Goal: Transaction & Acquisition: Purchase product/service

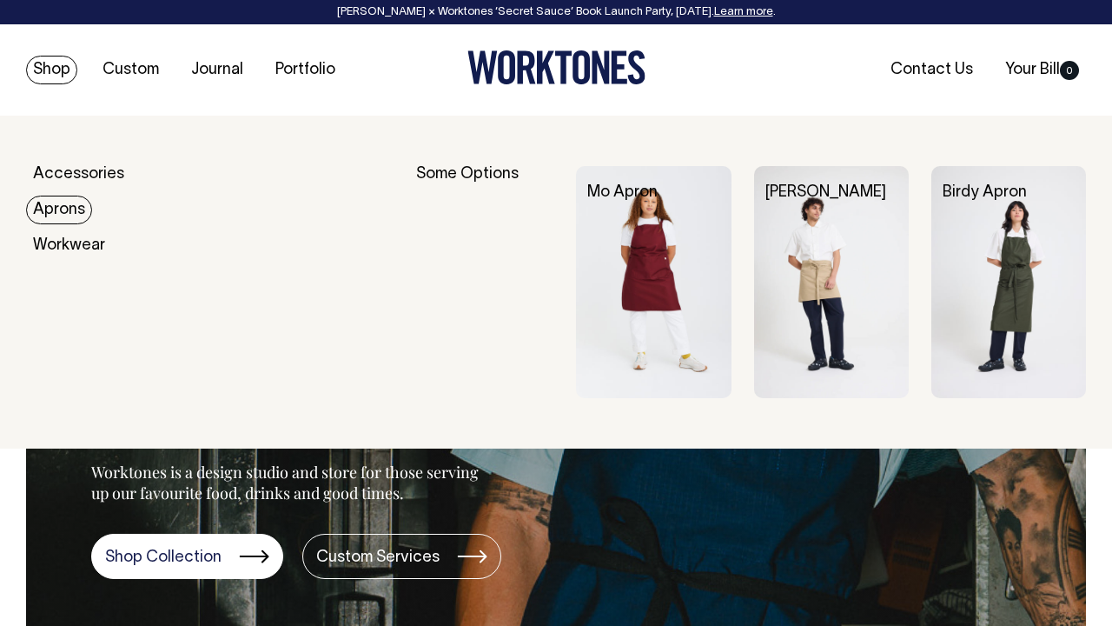
click at [51, 209] on link "Aprons" at bounding box center [59, 210] width 66 height 29
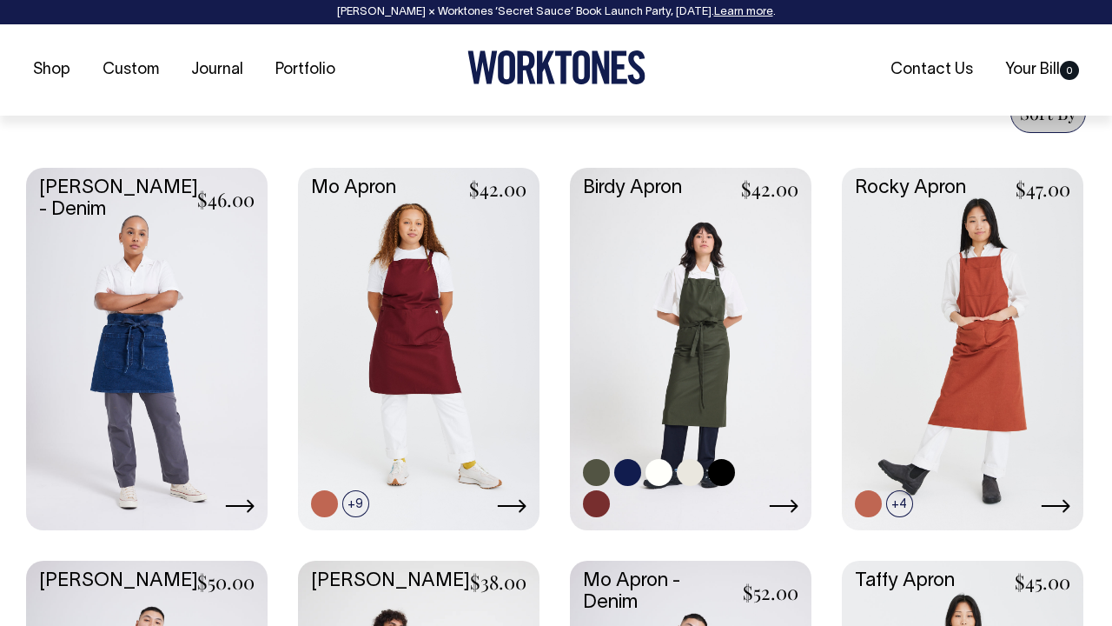
scroll to position [840, 0]
click at [722, 463] on link at bounding box center [721, 471] width 27 height 27
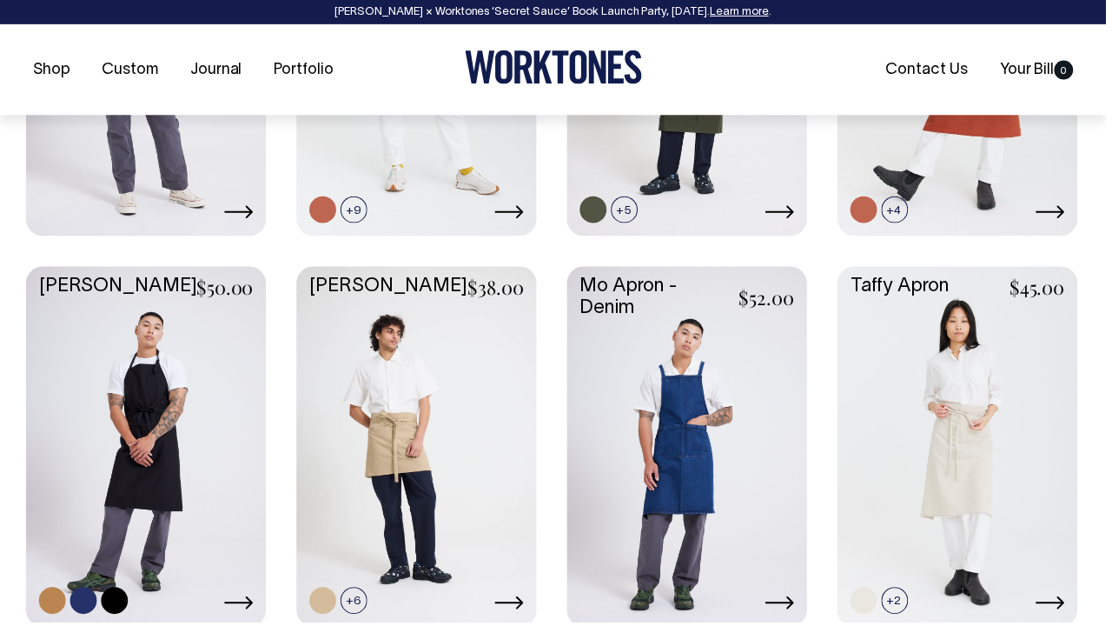
scroll to position [1133, 0]
click at [216, 435] on link at bounding box center [147, 446] width 242 height 359
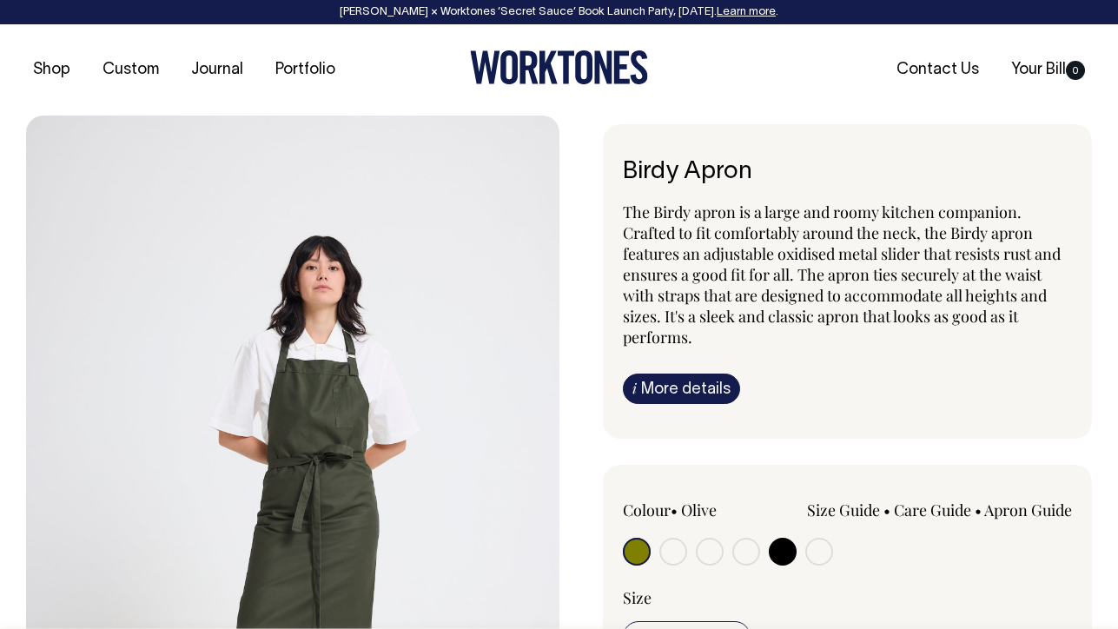
radio input "true"
select select "Black"
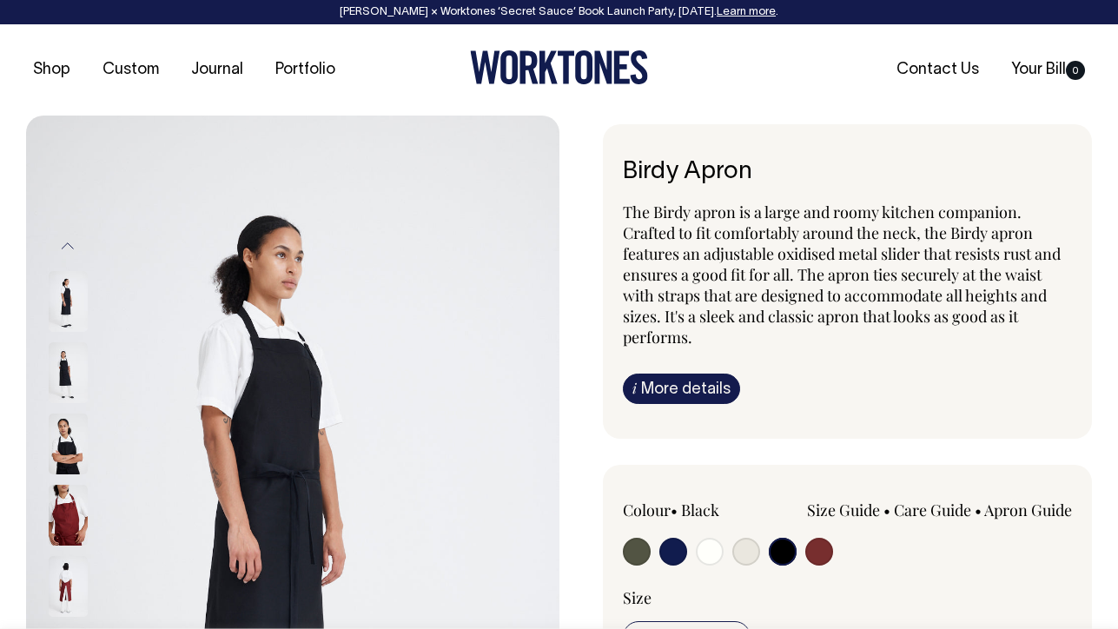
click at [780, 547] on input "radio" at bounding box center [783, 552] width 28 height 28
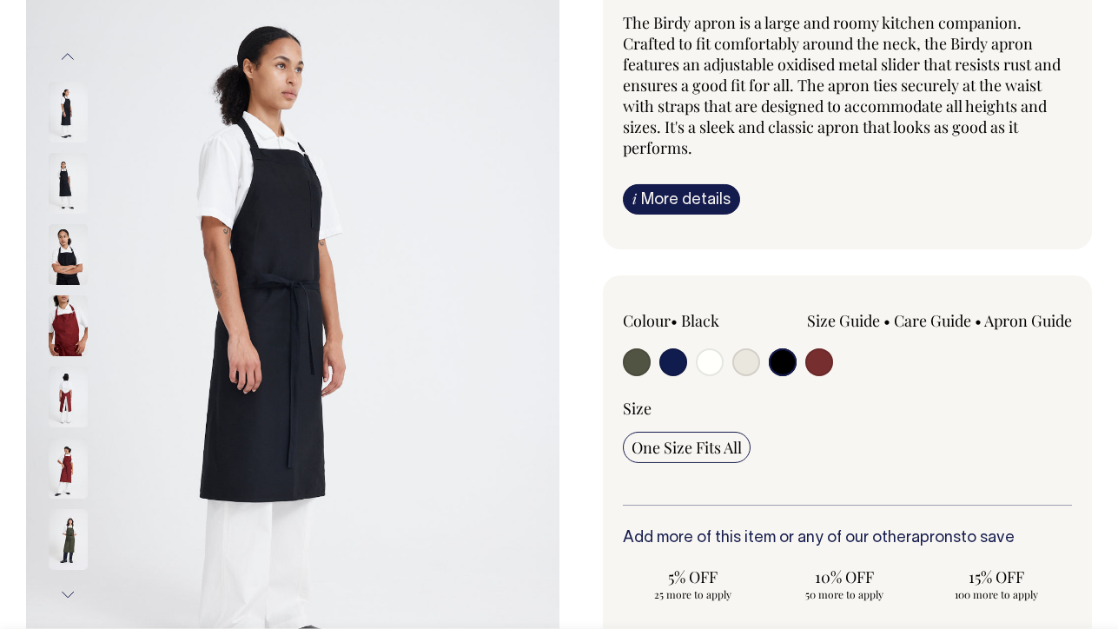
scroll to position [190, 0]
click at [73, 528] on img at bounding box center [68, 538] width 39 height 61
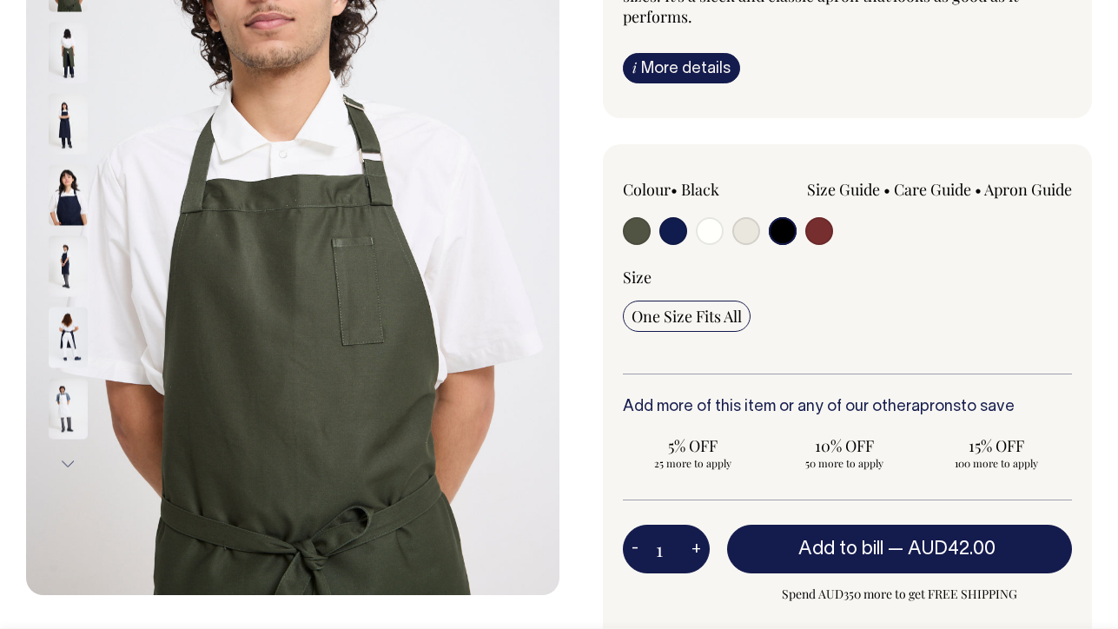
scroll to position [320, 0]
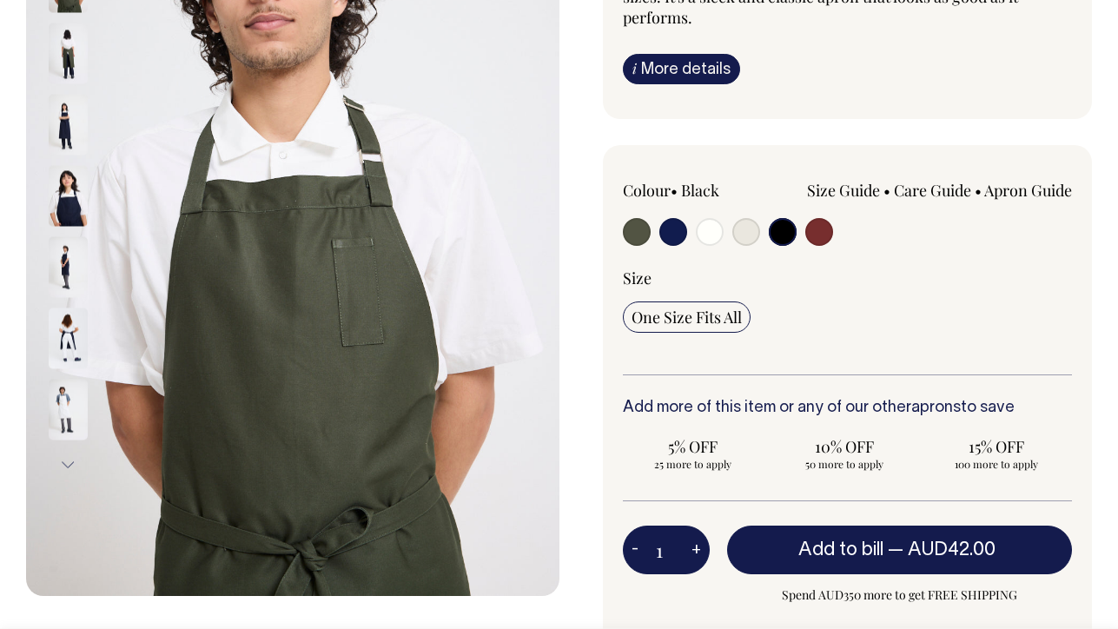
click at [77, 406] on img at bounding box center [68, 410] width 39 height 61
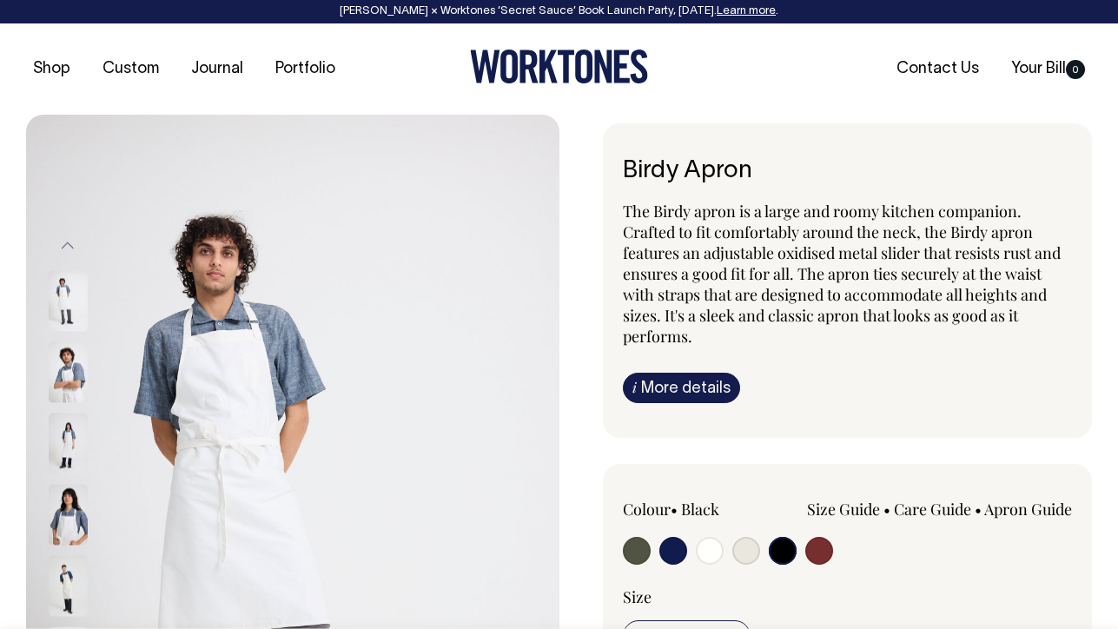
scroll to position [0, 0]
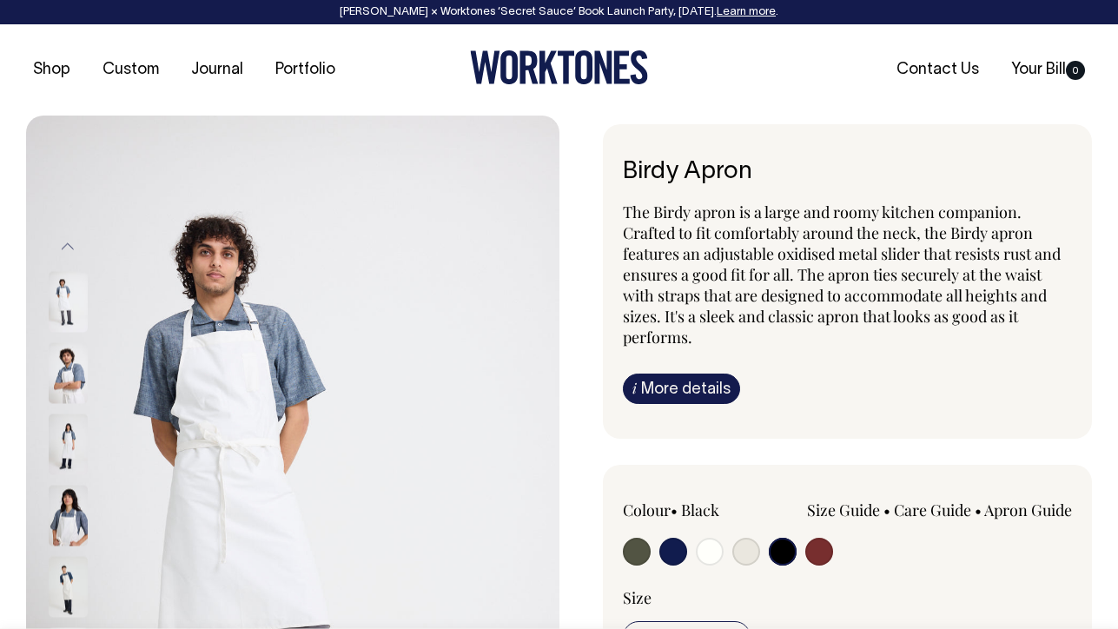
click at [674, 400] on link "i More details" at bounding box center [681, 389] width 117 height 30
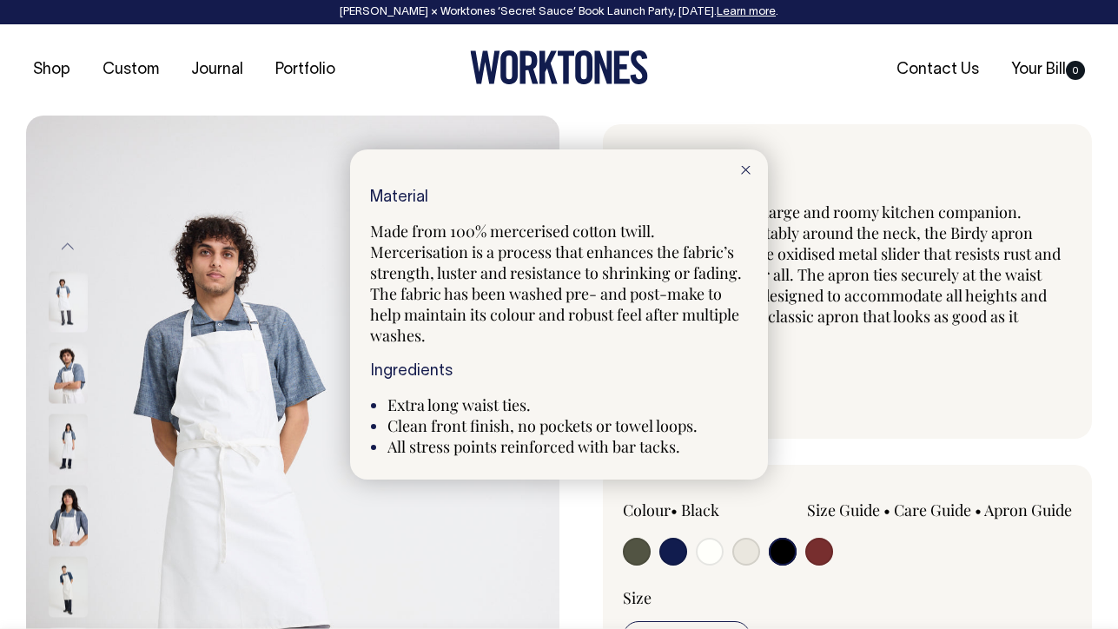
click at [743, 166] on icon at bounding box center [746, 170] width 10 height 9
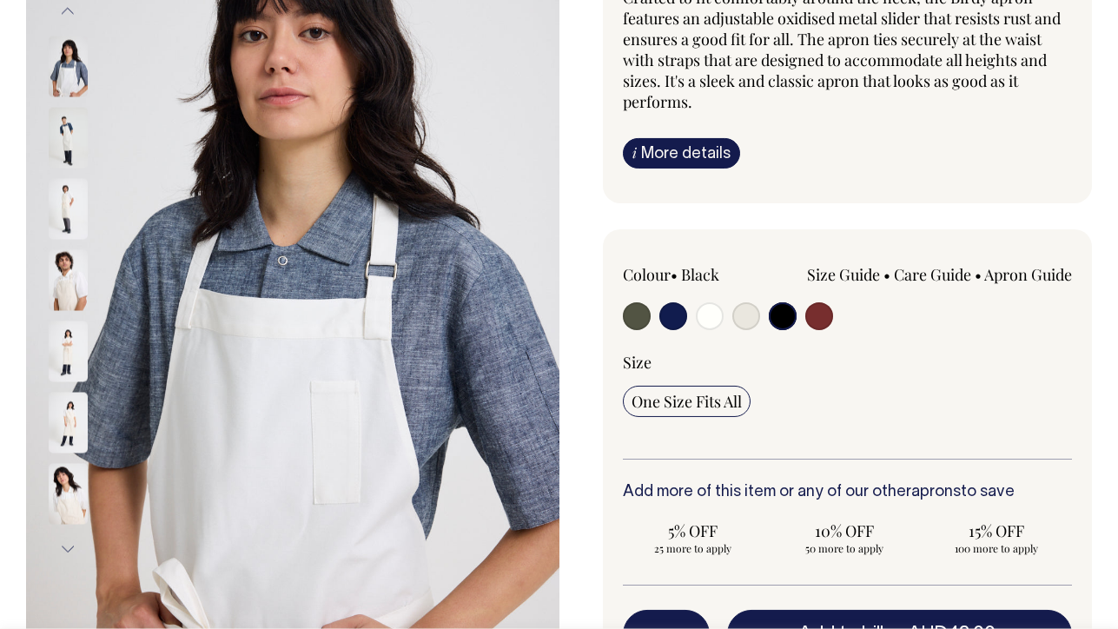
scroll to position [236, 0]
click at [67, 548] on button "Next" at bounding box center [68, 548] width 26 height 39
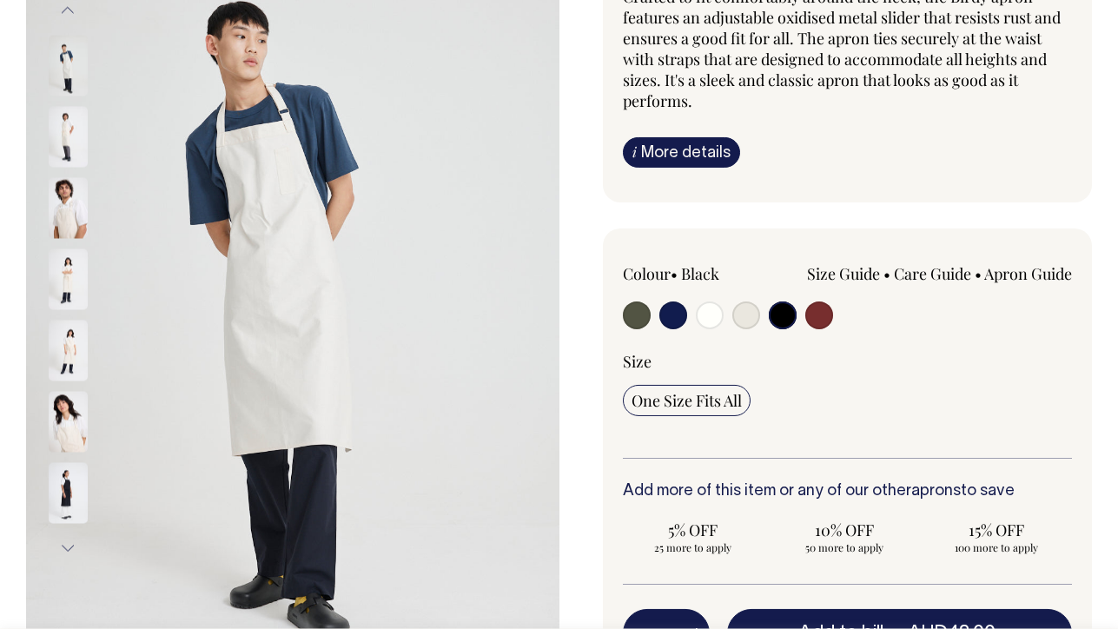
click at [67, 547] on button "Next" at bounding box center [68, 548] width 26 height 39
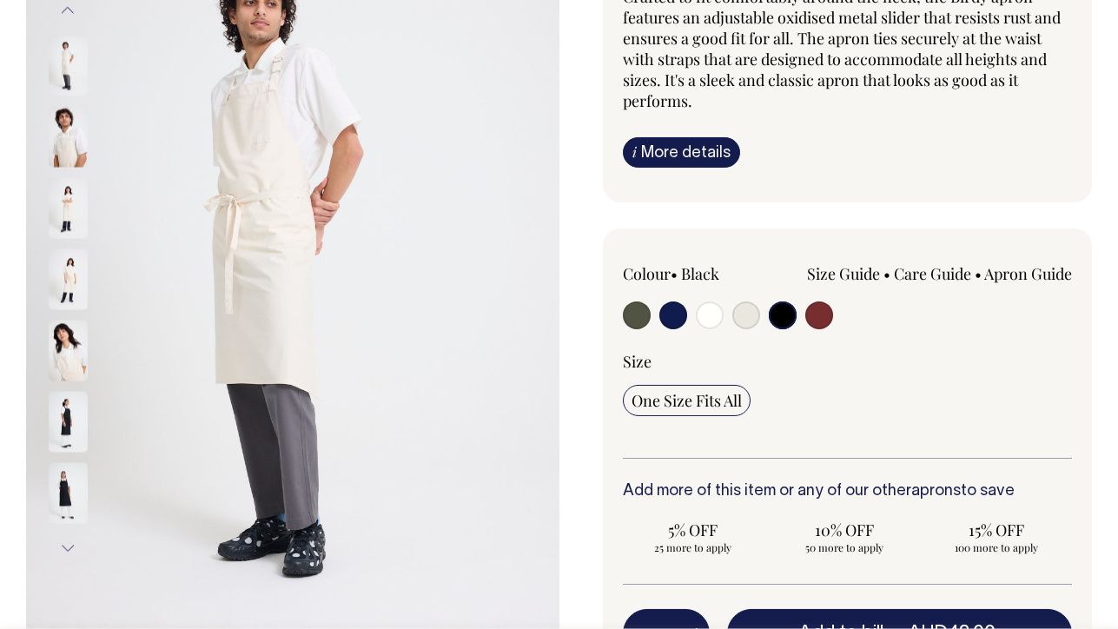
click at [67, 547] on button "Next" at bounding box center [68, 548] width 26 height 39
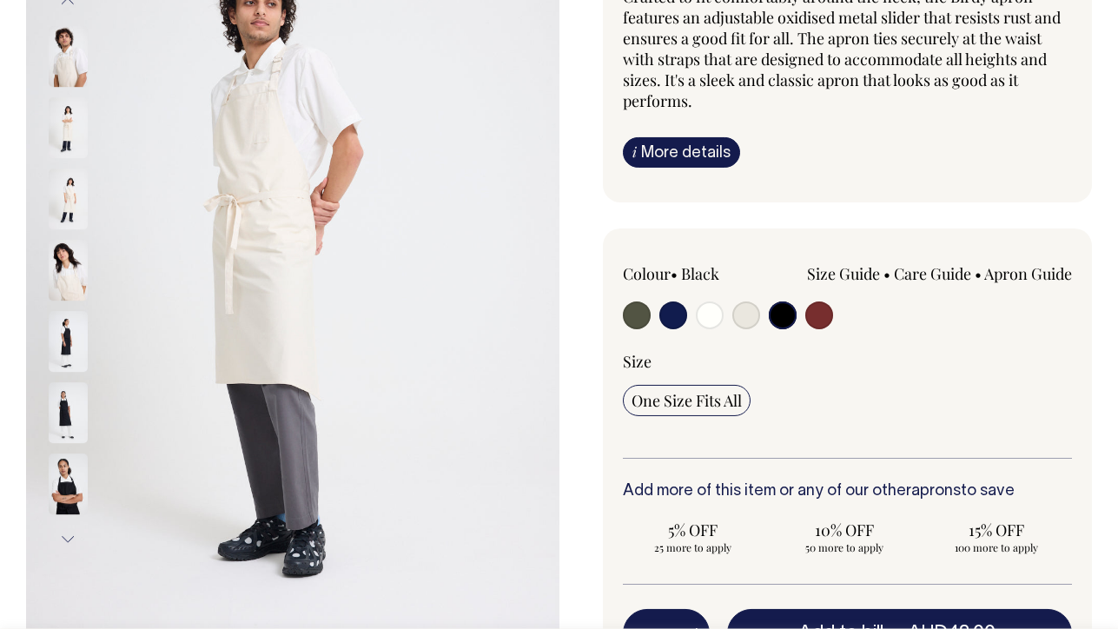
click at [67, 547] on button "Next" at bounding box center [68, 539] width 26 height 39
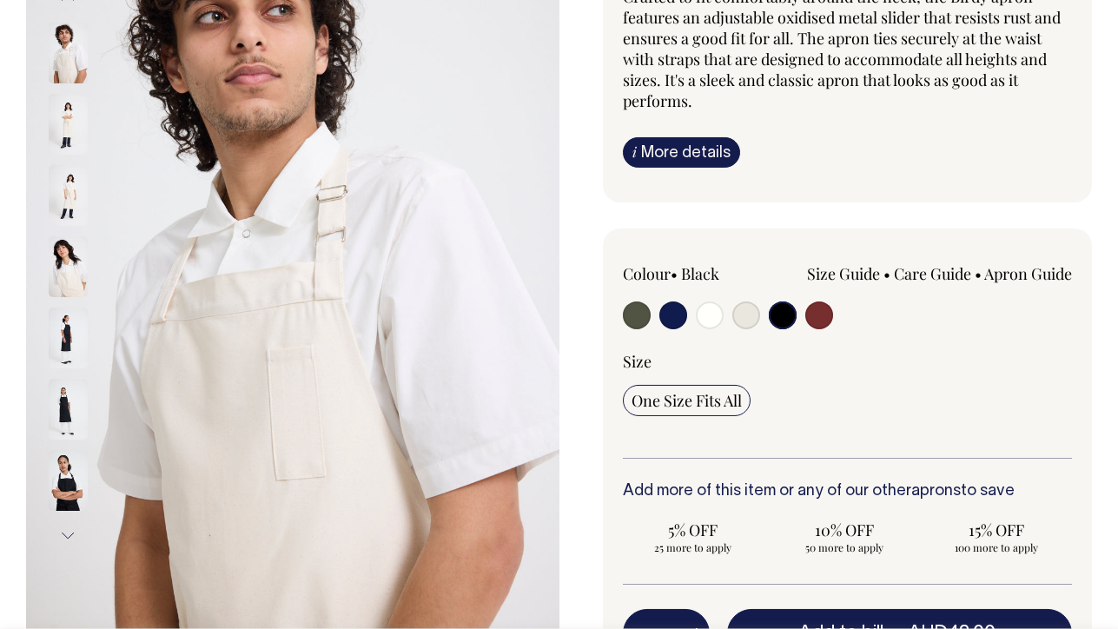
click at [65, 536] on button "Next" at bounding box center [68, 535] width 26 height 39
click at [66, 496] on img at bounding box center [68, 480] width 39 height 61
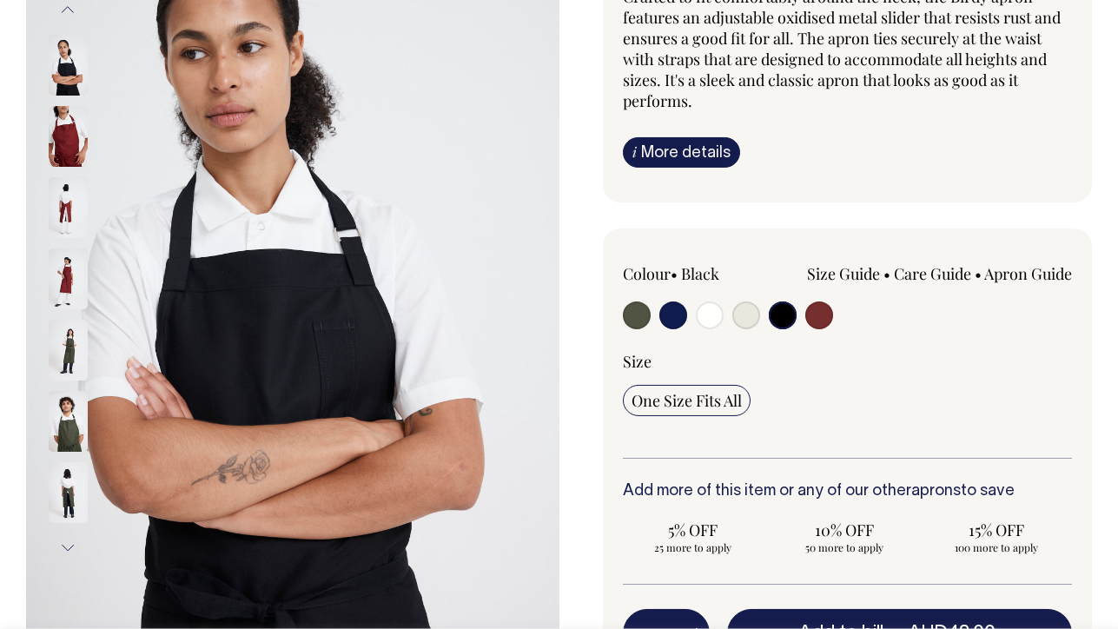
click at [66, 546] on button "Next" at bounding box center [68, 547] width 26 height 39
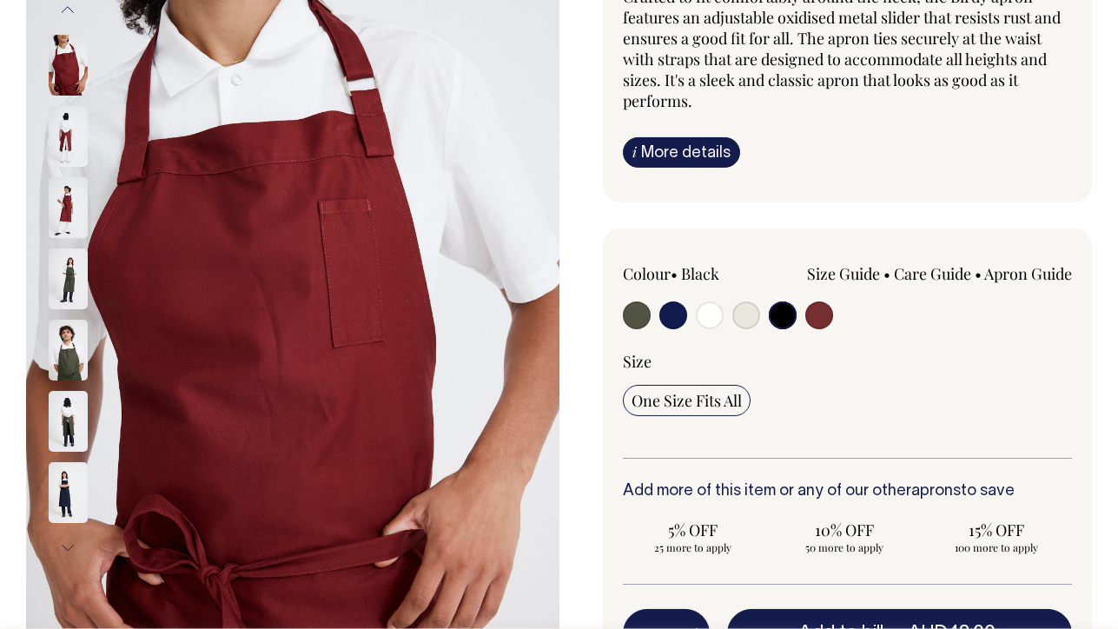
click at [69, 404] on img at bounding box center [68, 421] width 39 height 61
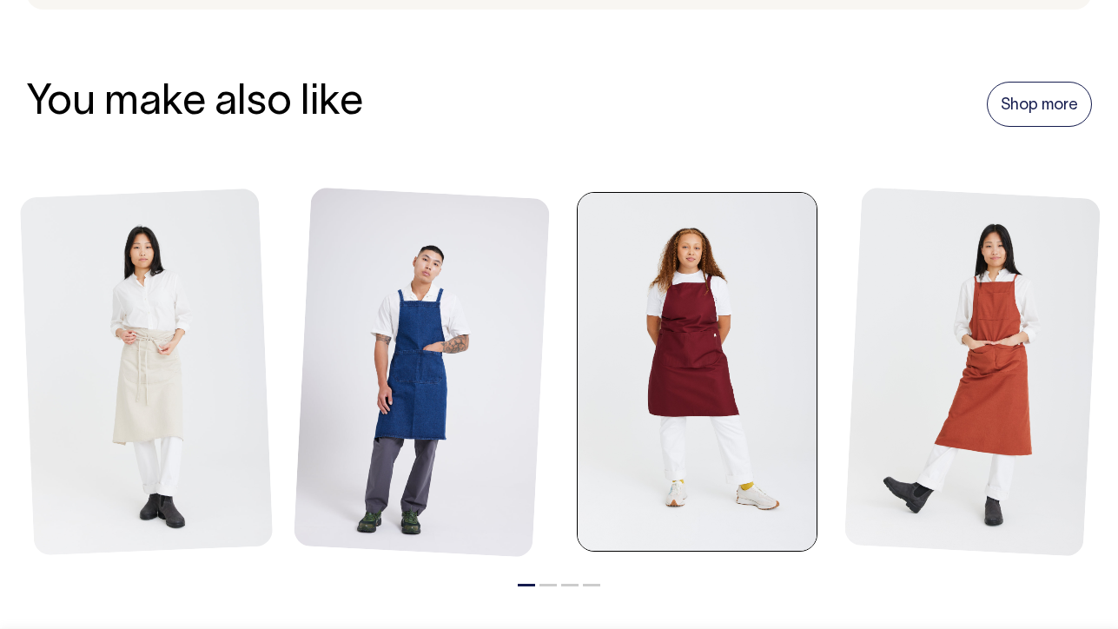
scroll to position [1938, 0]
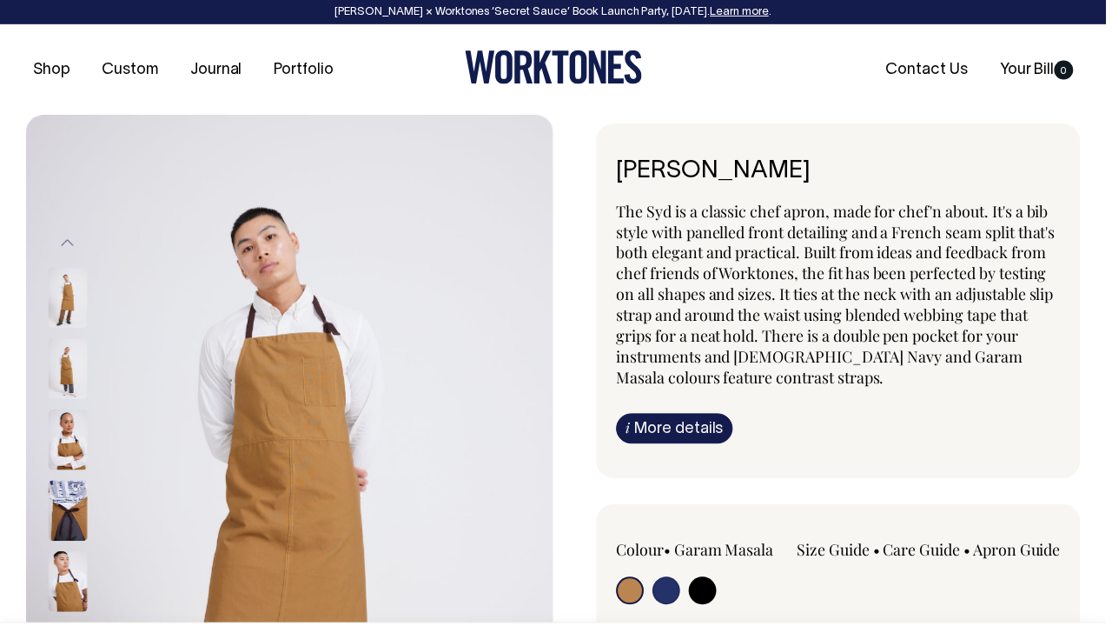
click at [703, 583] on input "radio" at bounding box center [707, 594] width 28 height 28
radio input "true"
select select "Black"
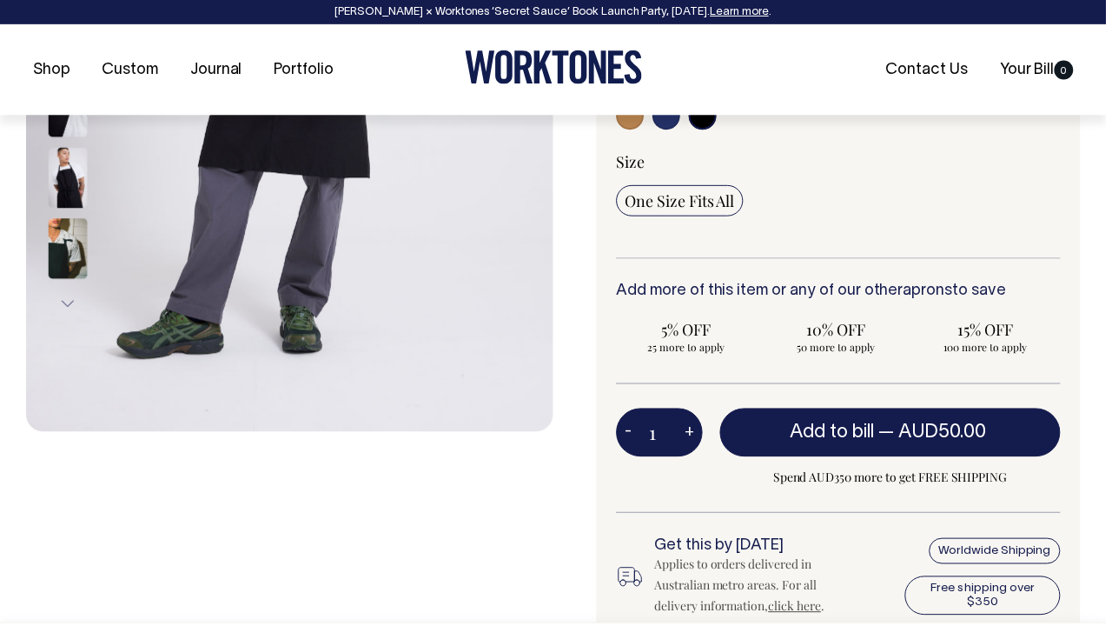
scroll to position [478, 0]
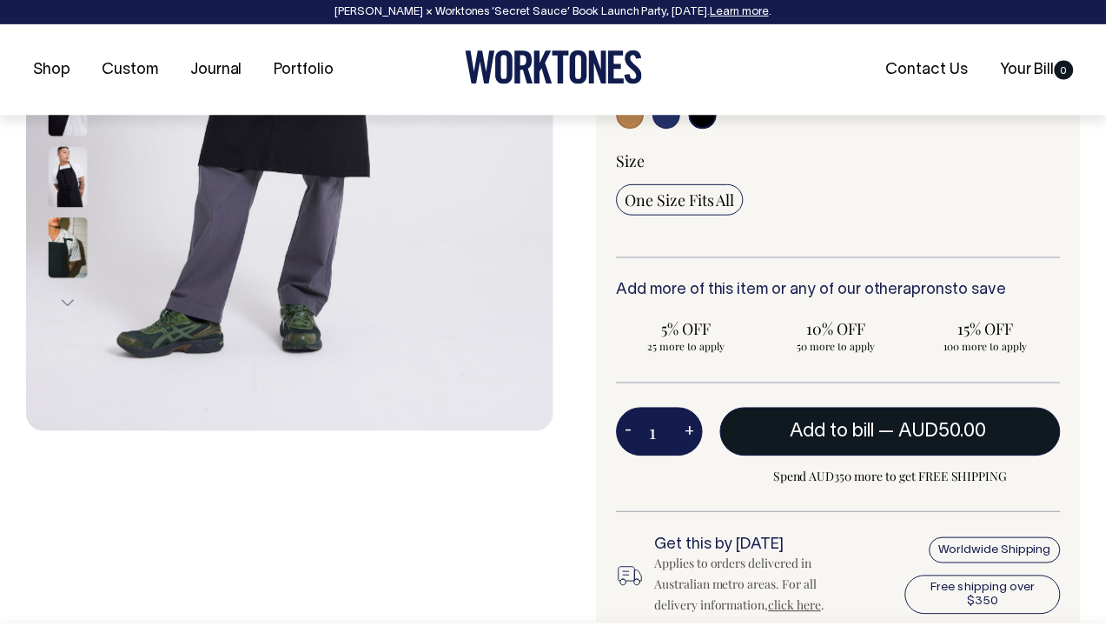
click at [806, 447] on button "Add to bill — AUD50.00" at bounding box center [895, 433] width 342 height 49
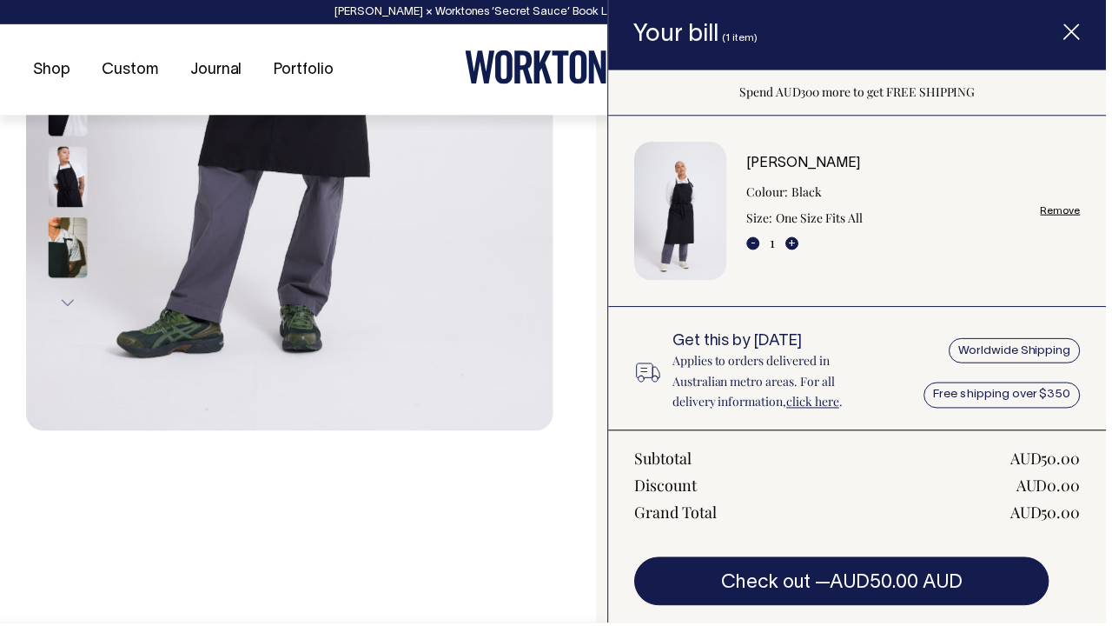
click at [1082, 23] on span "Item added to your cart" at bounding box center [1078, 35] width 70 height 74
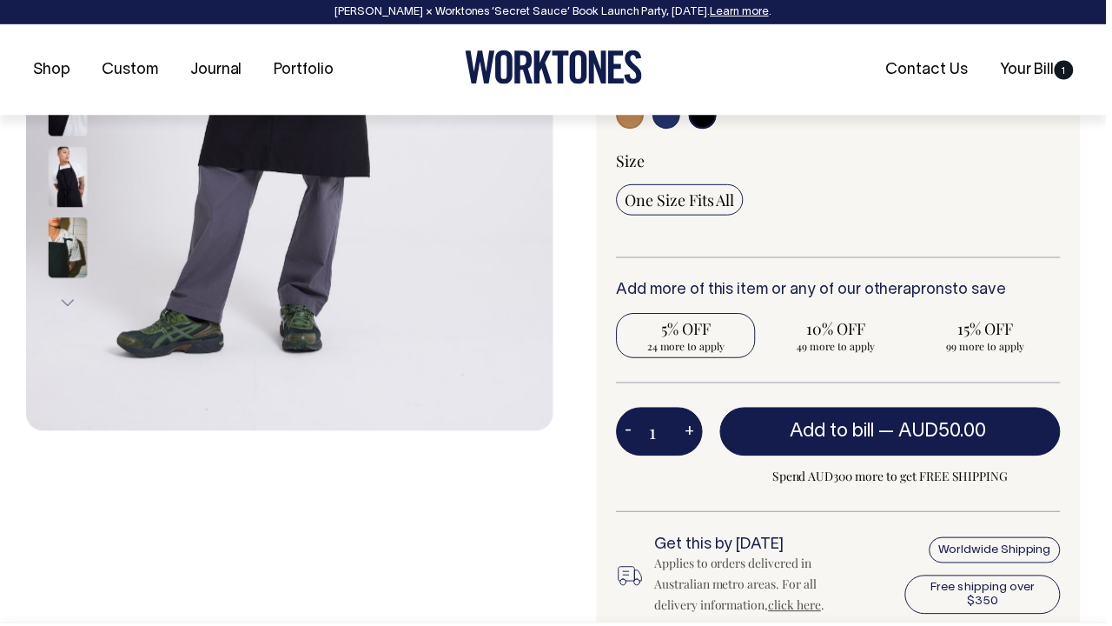
click at [701, 345] on span "24 more to apply" at bounding box center [689, 348] width 123 height 14
click at [701, 345] on input "5% OFF 24 more to apply" at bounding box center [690, 337] width 140 height 45
radio input "true"
type input "24"
radio input "true"
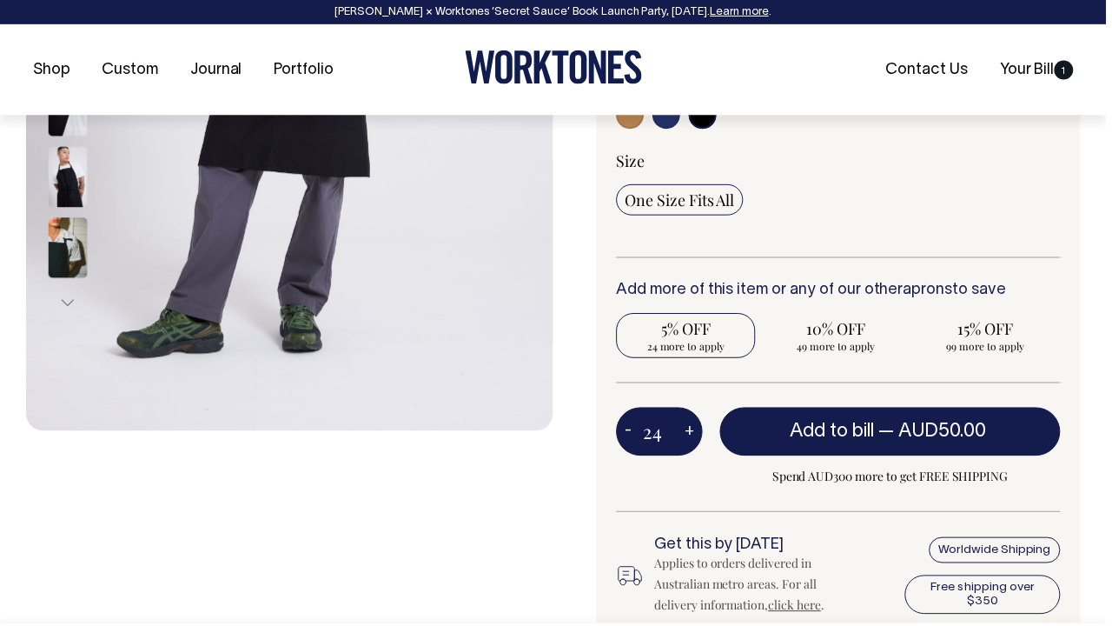
select select
type input "24"
click at [821, 334] on span "10% OFF" at bounding box center [840, 330] width 123 height 21
click at [821, 334] on input "10% OFF 25 more to apply" at bounding box center [840, 337] width 140 height 45
radio input "true"
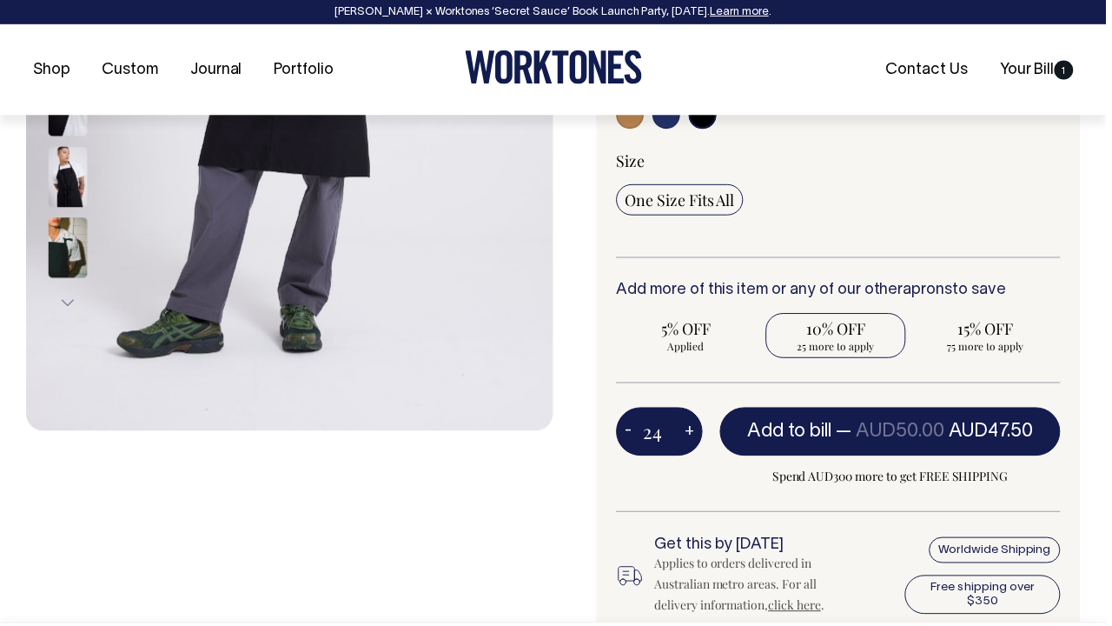
type input "49"
radio input "false"
radio input "true"
select select
type input "49"
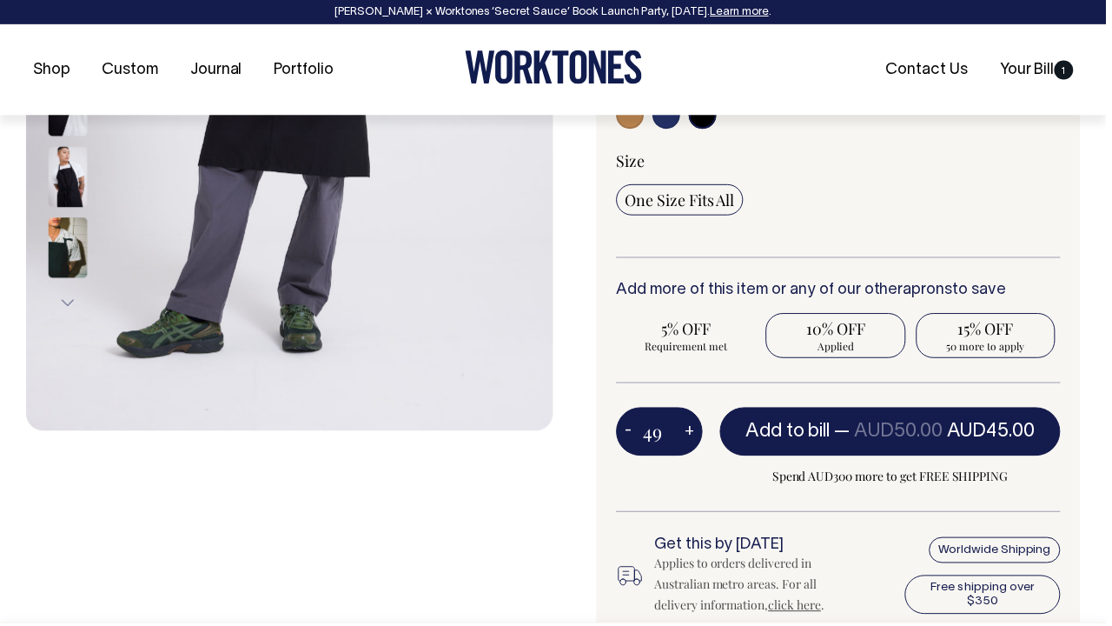
click at [1010, 333] on span "15% OFF" at bounding box center [991, 330] width 123 height 21
click at [1010, 333] on input "15% OFF 50 more to apply" at bounding box center [991, 337] width 140 height 45
radio input "true"
type input "99"
radio input "false"
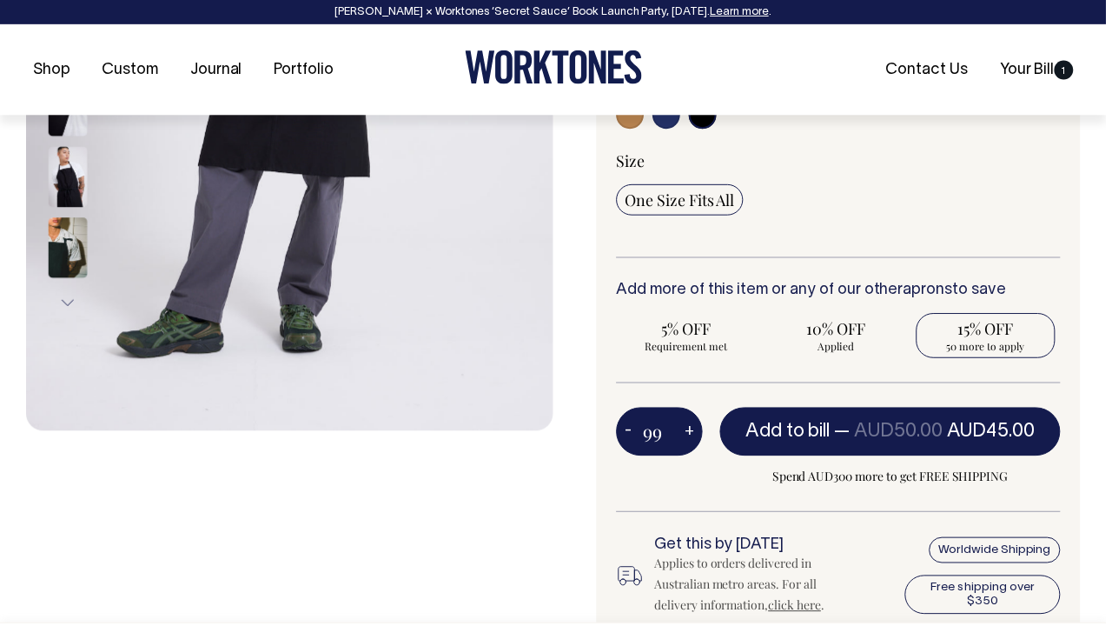
radio input "true"
select select
type input "99"
click at [641, 355] on input "5% OFF Requirement met" at bounding box center [690, 337] width 140 height 45
radio input "true"
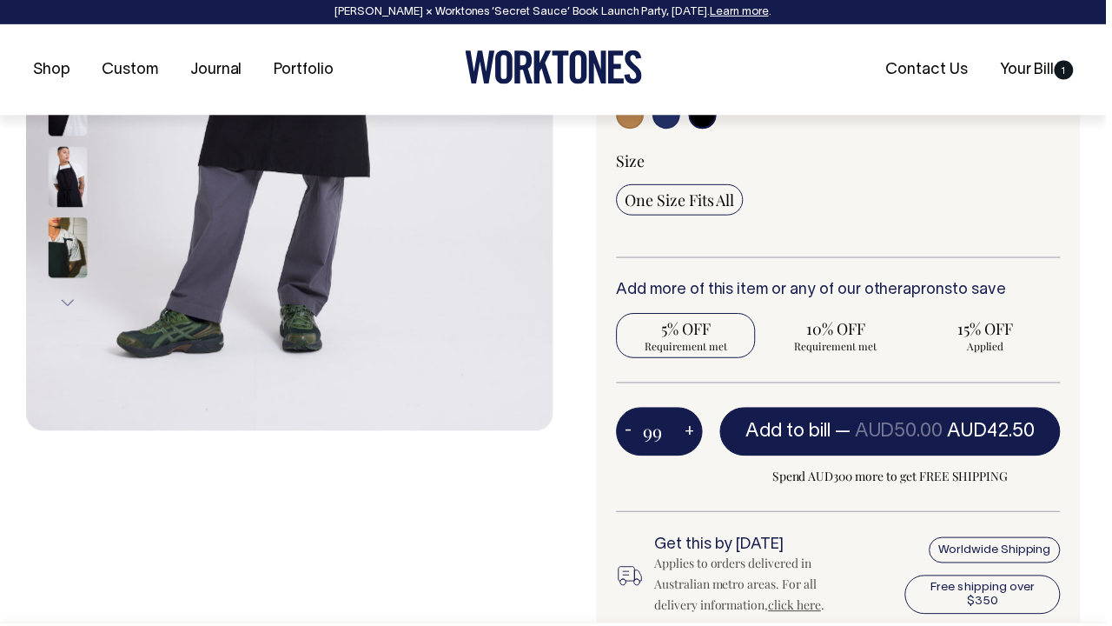
type input "24"
radio input "true"
radio input "false"
select select
type input "24"
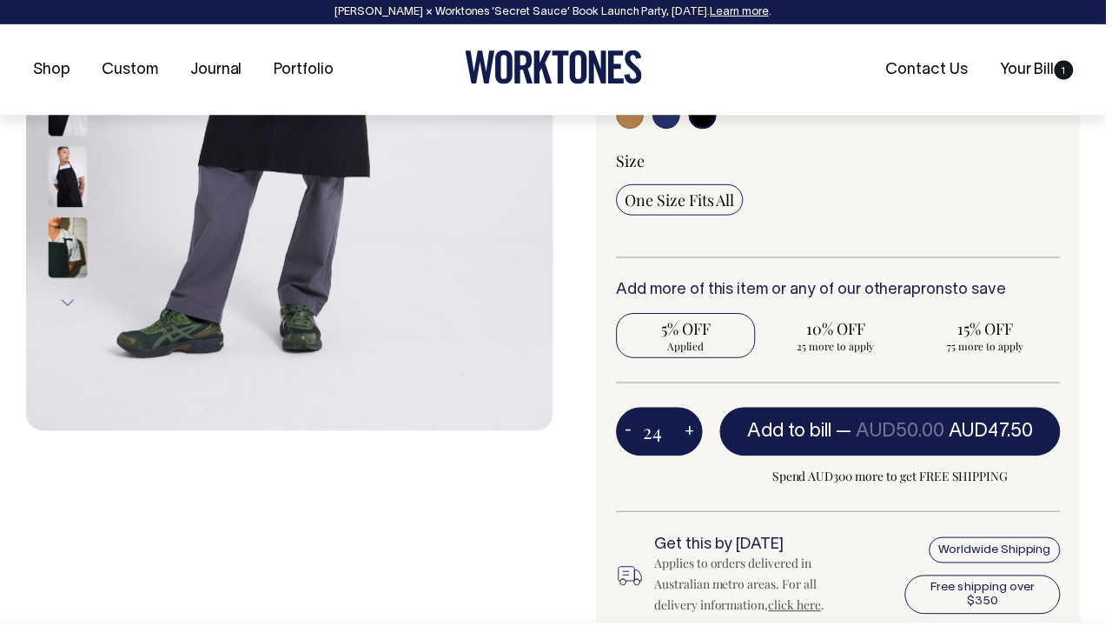
click at [976, 151] on div "Size" at bounding box center [843, 161] width 447 height 21
click at [496, 501] on div at bounding box center [291, 216] width 530 height 1156
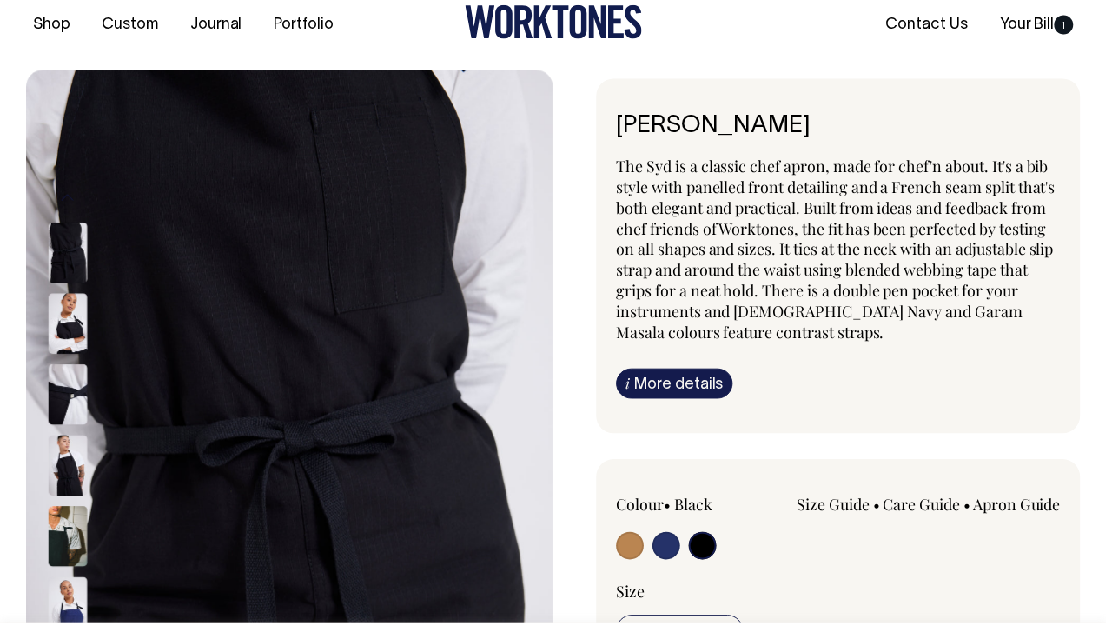
scroll to position [45, 0]
click at [714, 538] on input "radio" at bounding box center [707, 548] width 28 height 28
click at [71, 542] on img at bounding box center [68, 539] width 39 height 61
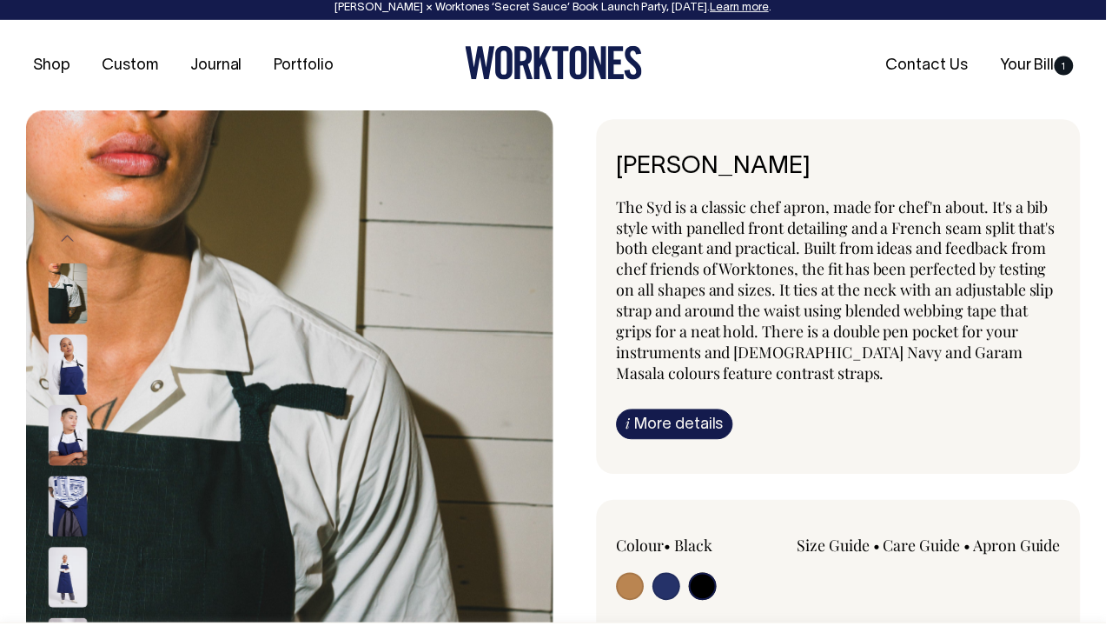
scroll to position [0, 0]
